Goal: Task Accomplishment & Management: Manage account settings

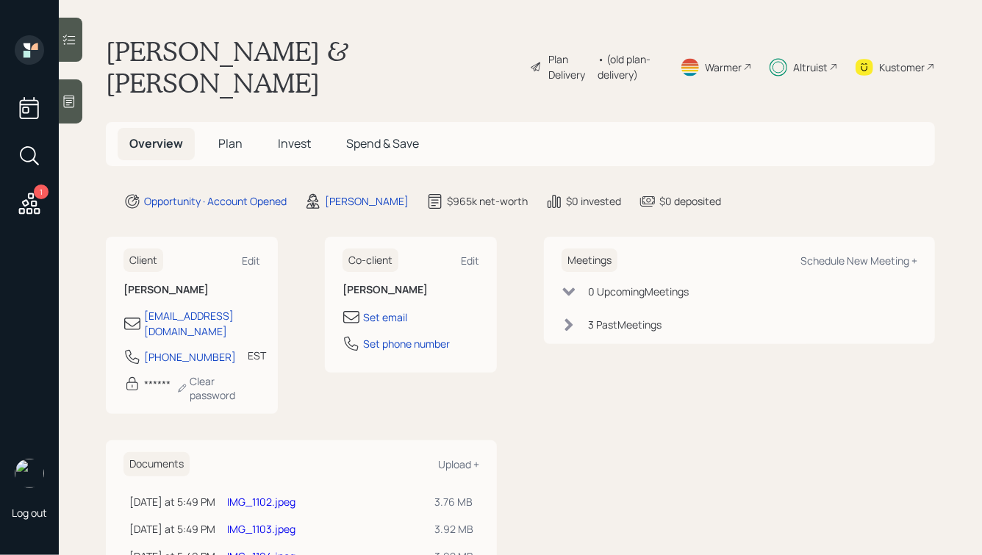
click at [270, 128] on h5 "Invest" at bounding box center [294, 144] width 57 height 32
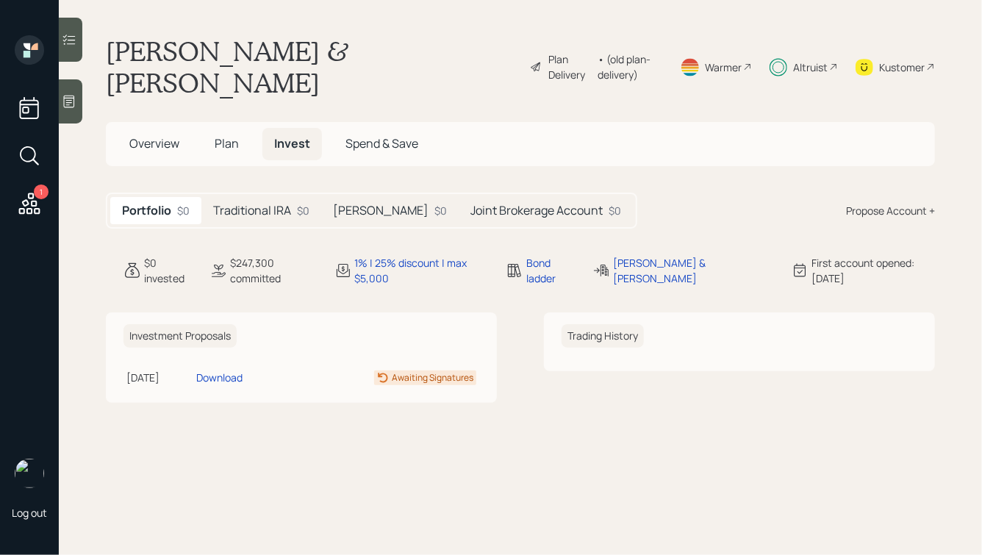
click at [259, 204] on h5 "Traditional IRA" at bounding box center [252, 211] width 78 height 14
